Goal: Find specific page/section: Find specific page/section

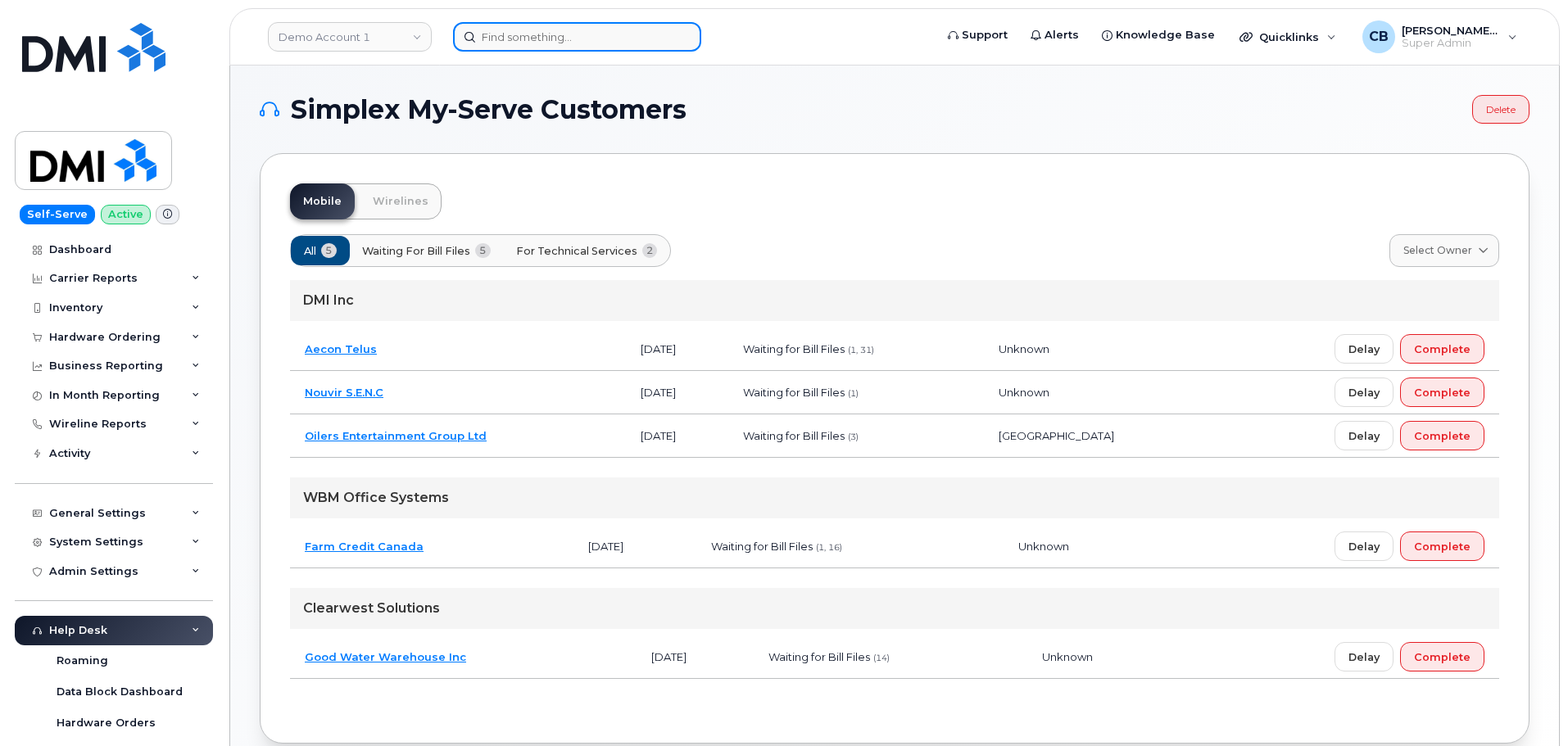
click at [497, 40] on input at bounding box center [577, 37] width 248 height 29
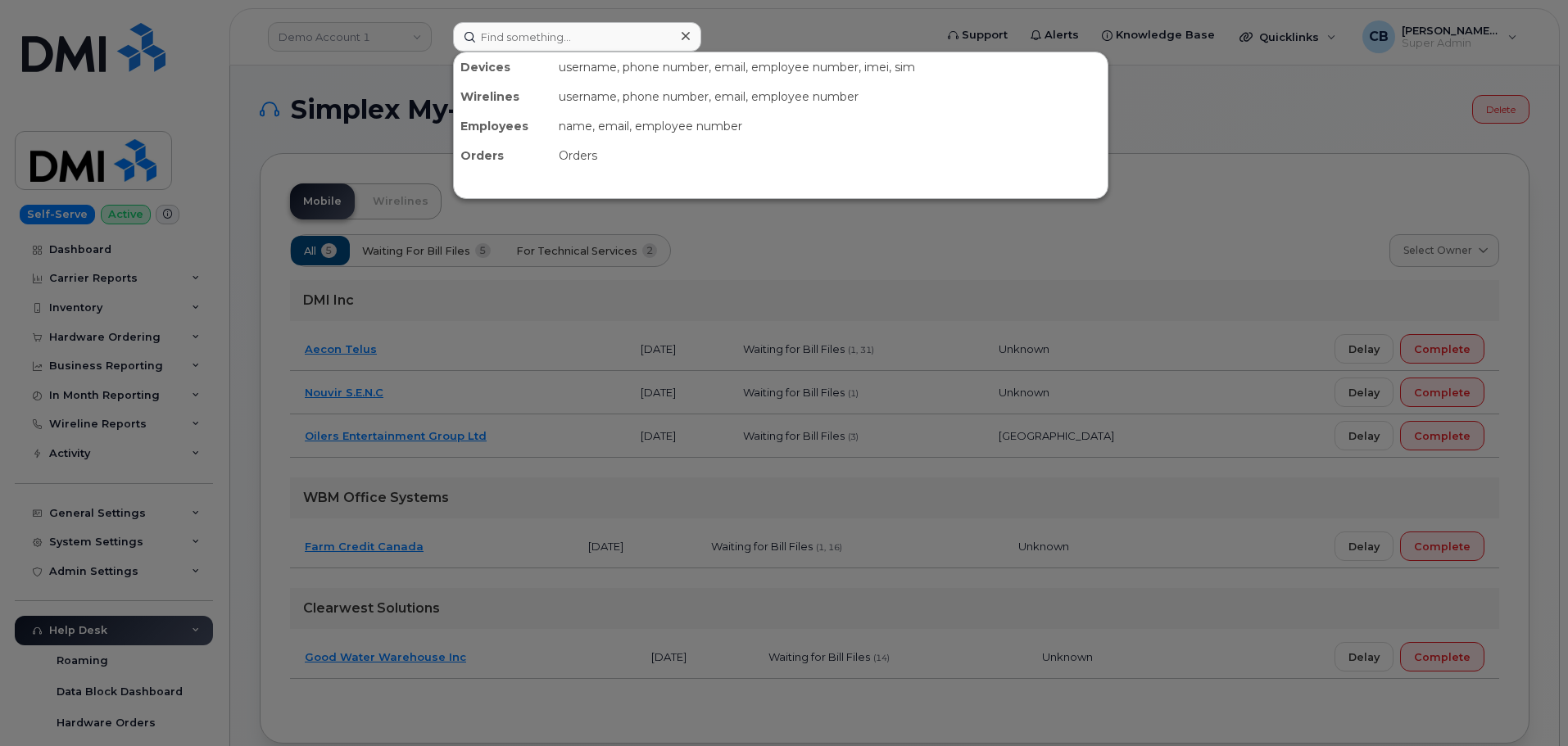
click at [296, 32] on div at bounding box center [784, 373] width 1568 height 746
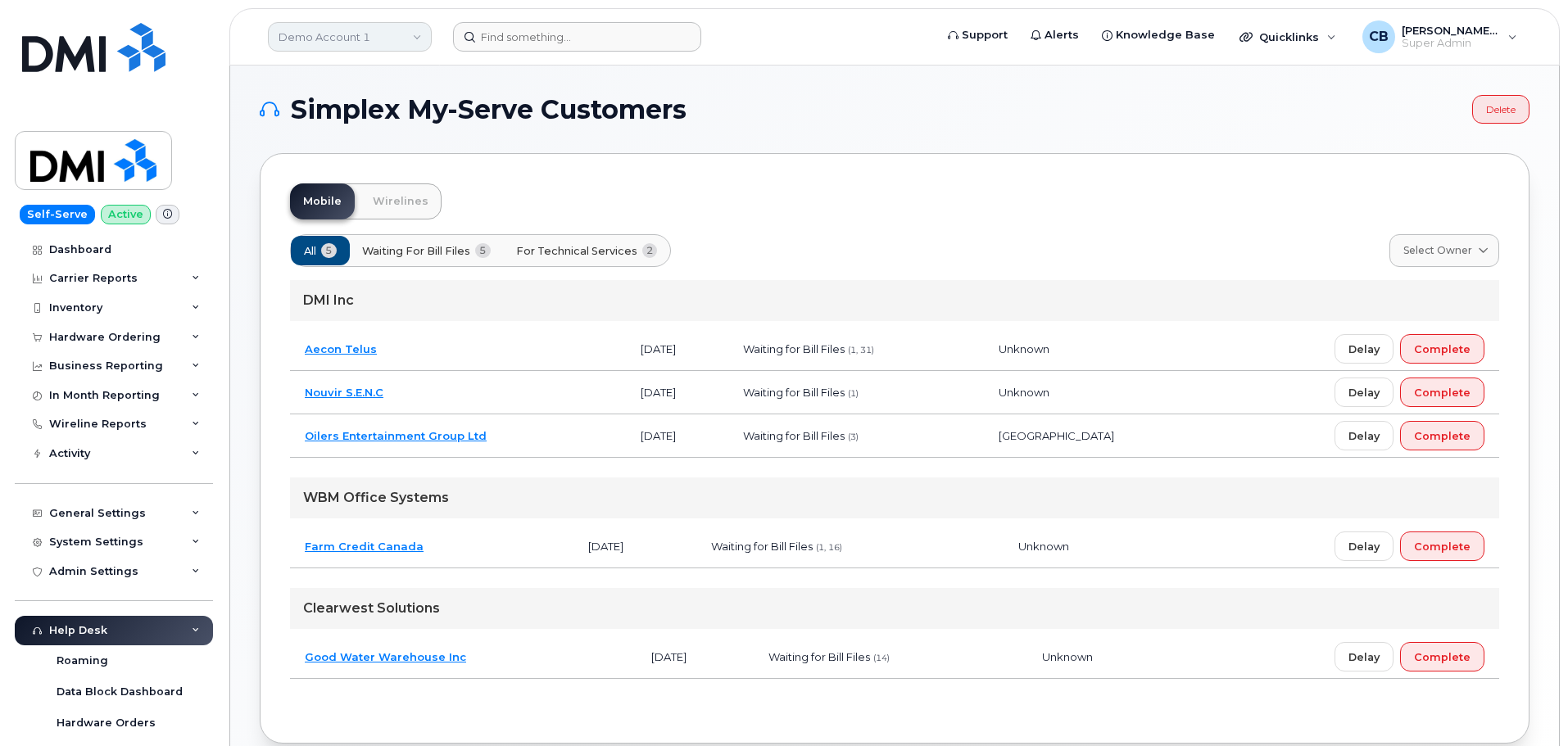
click at [412, 36] on link "Demo Account 1" at bounding box center [349, 37] width 164 height 29
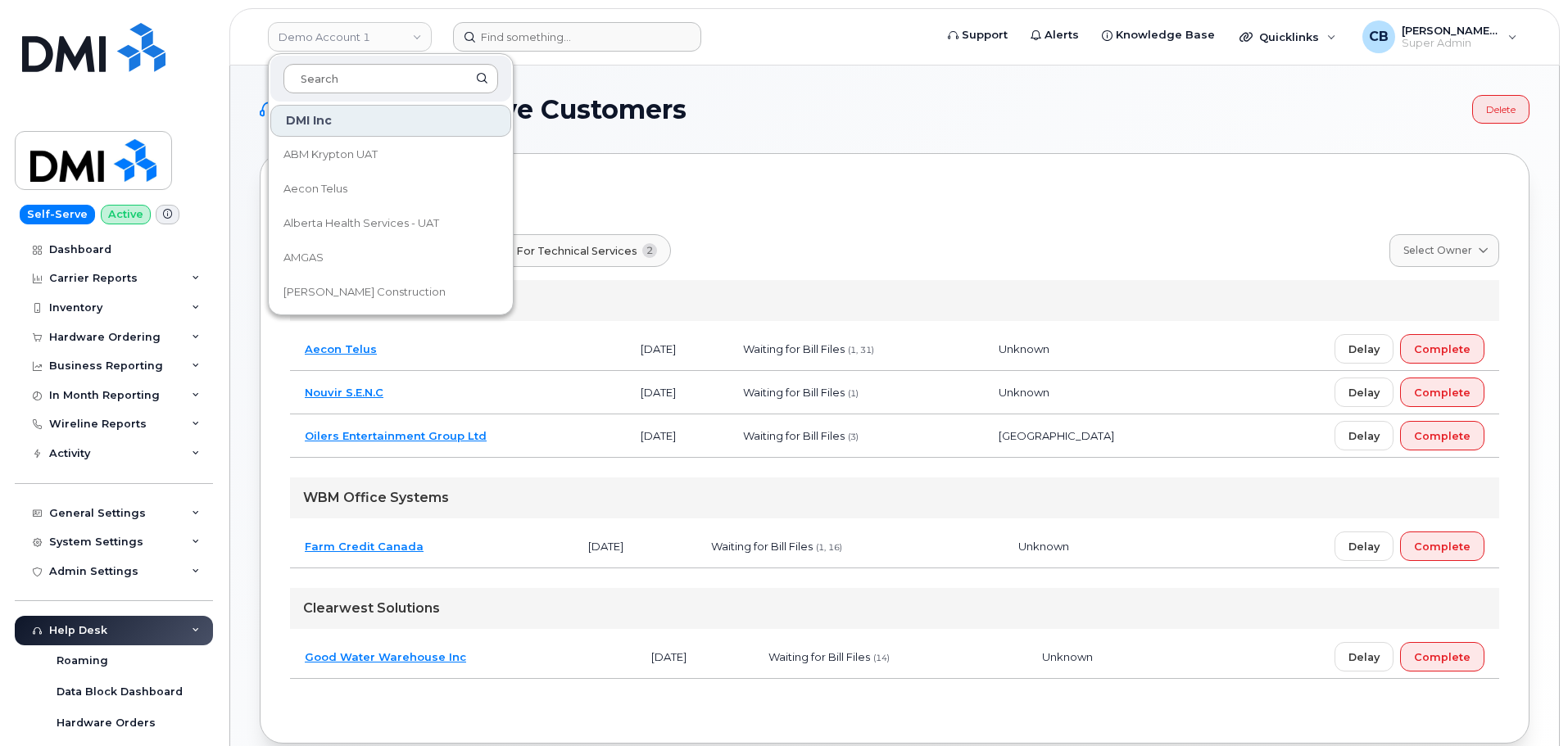
click at [369, 78] on input at bounding box center [390, 78] width 215 height 29
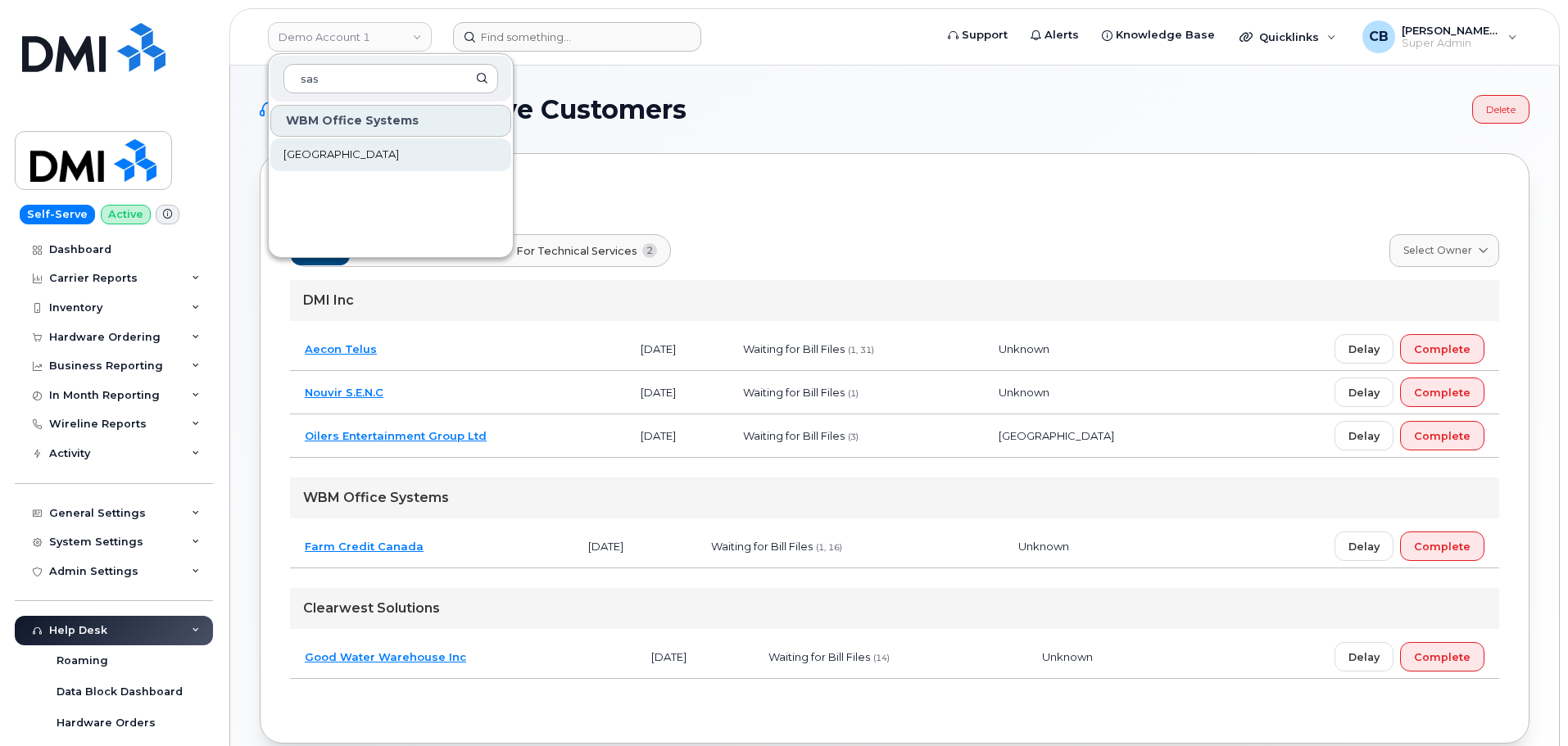
type input "sas"
click at [350, 154] on span "[GEOGRAPHIC_DATA]" at bounding box center [341, 155] width 116 height 17
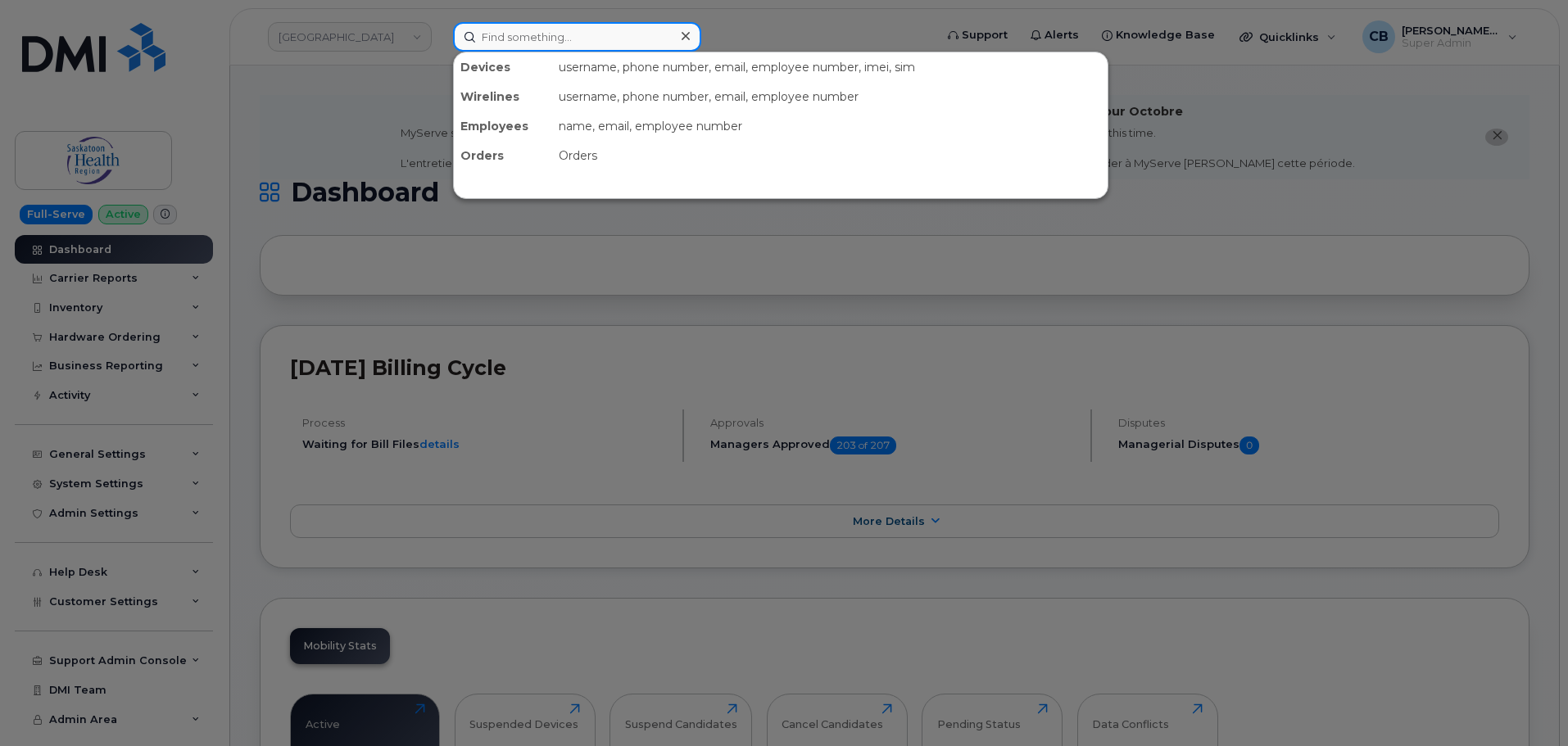
click at [600, 37] on input at bounding box center [577, 37] width 248 height 29
paste input "356065541952886"
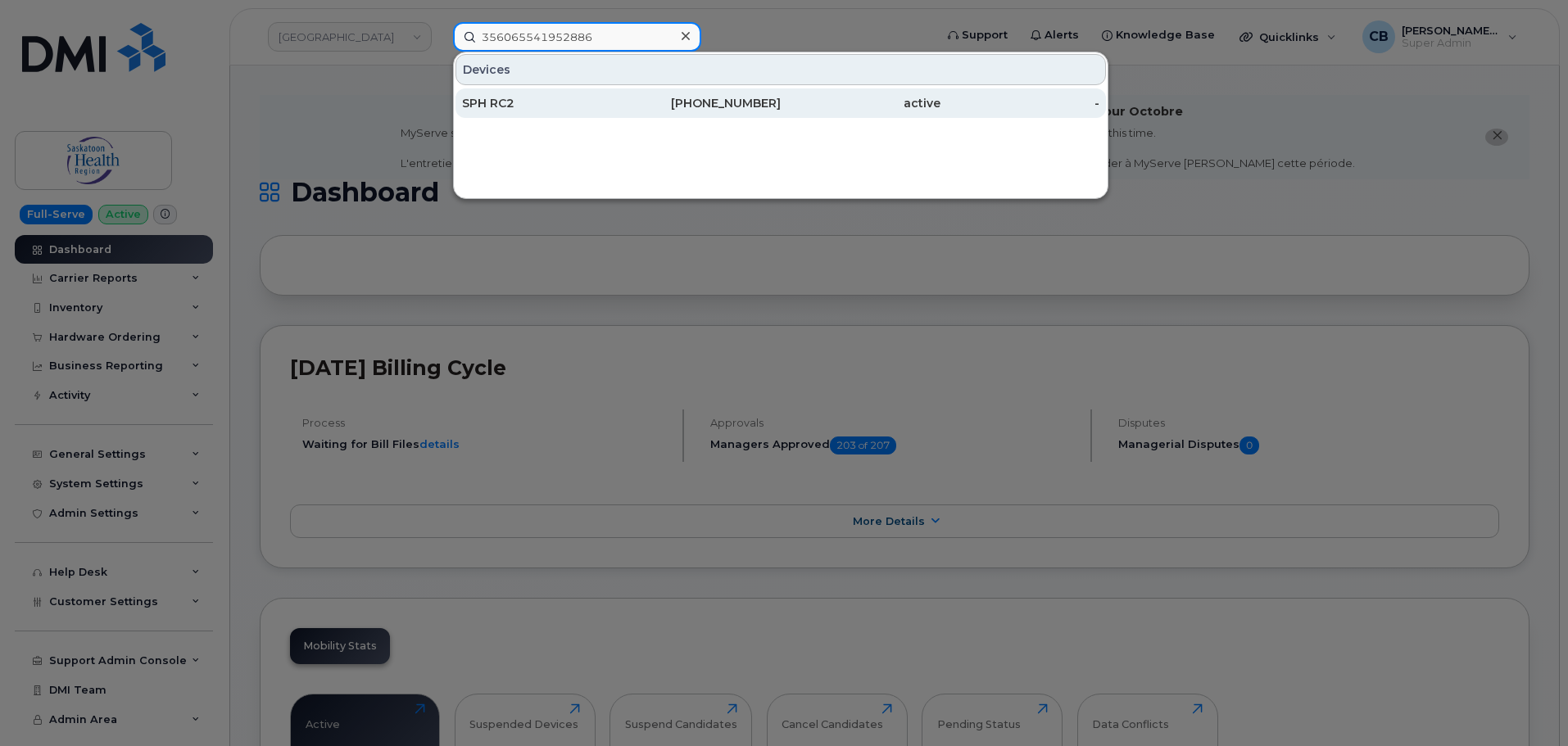
type input "356065541952886"
click at [488, 106] on div "SPH RC2" at bounding box center [541, 103] width 160 height 17
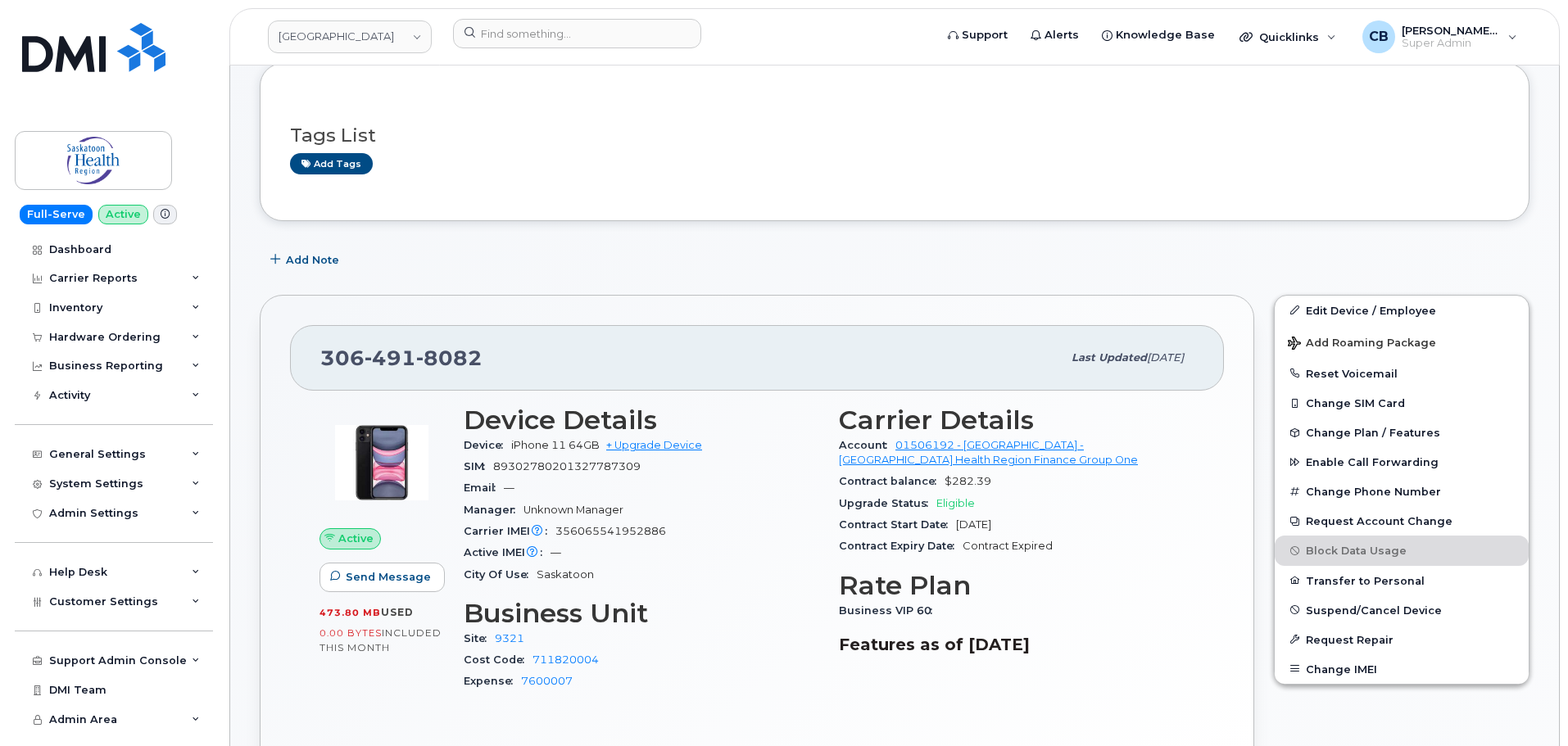
scroll to position [164, 0]
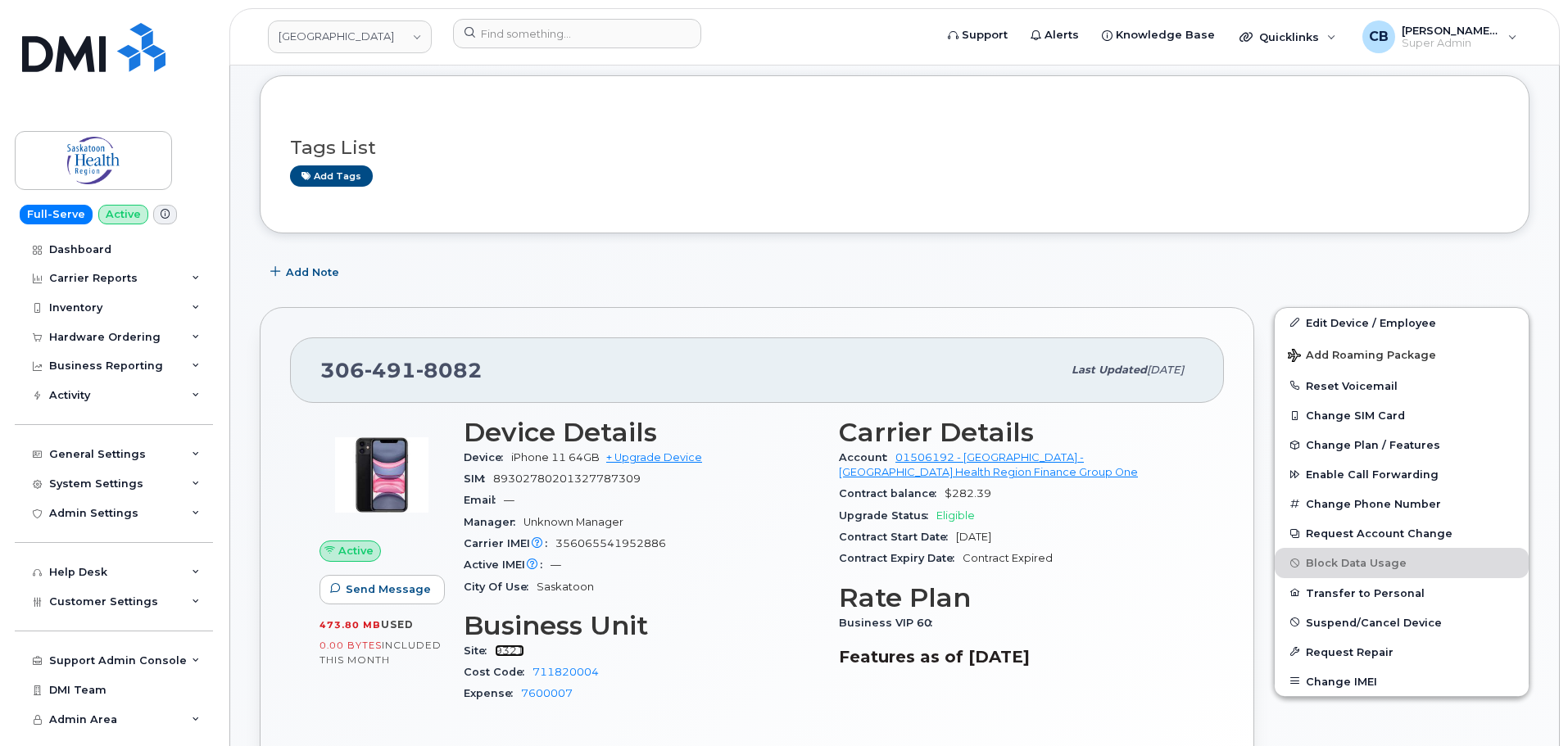
click at [513, 650] on link "9321" at bounding box center [510, 651] width 29 height 13
